Goal: Transaction & Acquisition: Purchase product/service

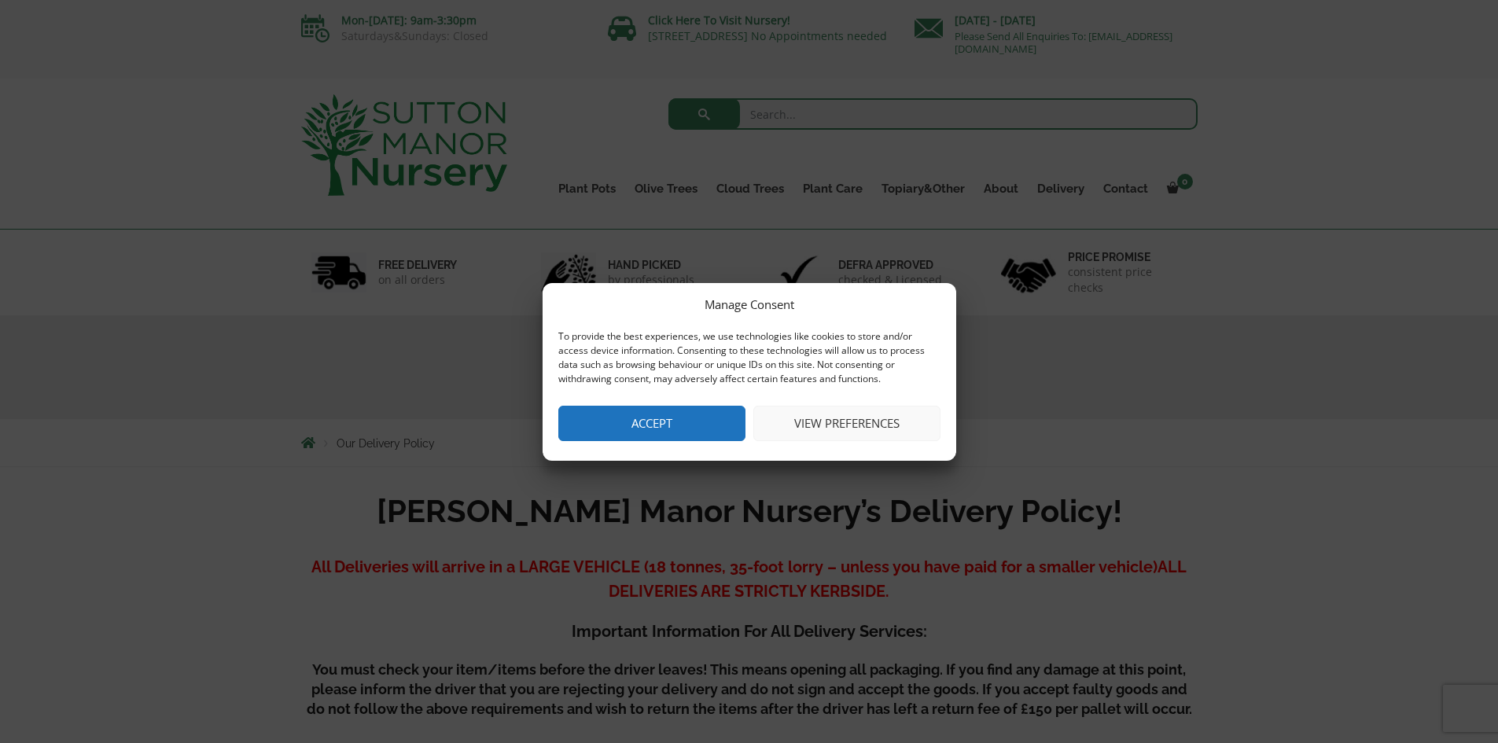
click at [624, 415] on button "Accept" at bounding box center [651, 423] width 187 height 35
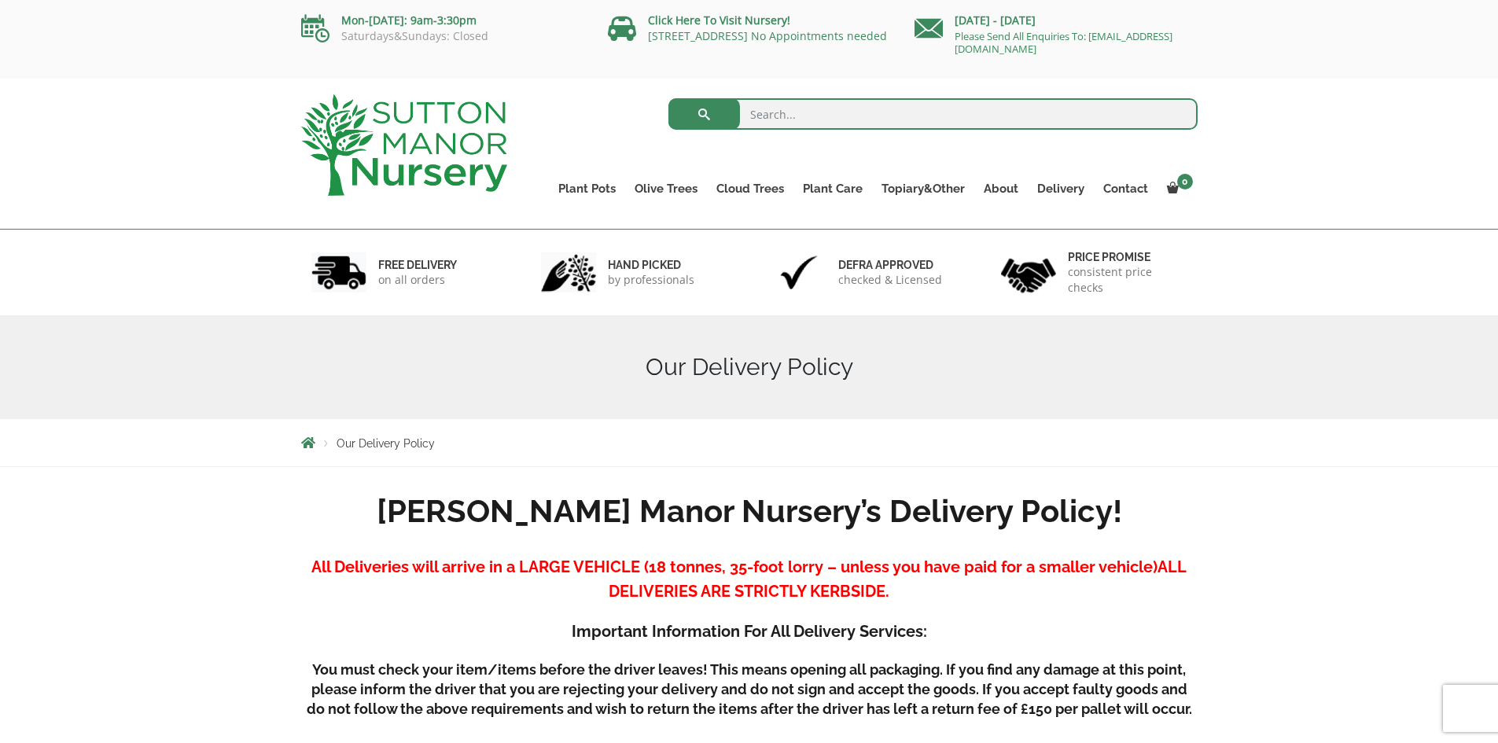
click at [866, 120] on input "search" at bounding box center [932, 113] width 529 height 31
type input "primrose"
click at [668, 98] on button "submit" at bounding box center [704, 113] width 72 height 31
